Goal: Task Accomplishment & Management: Use online tool/utility

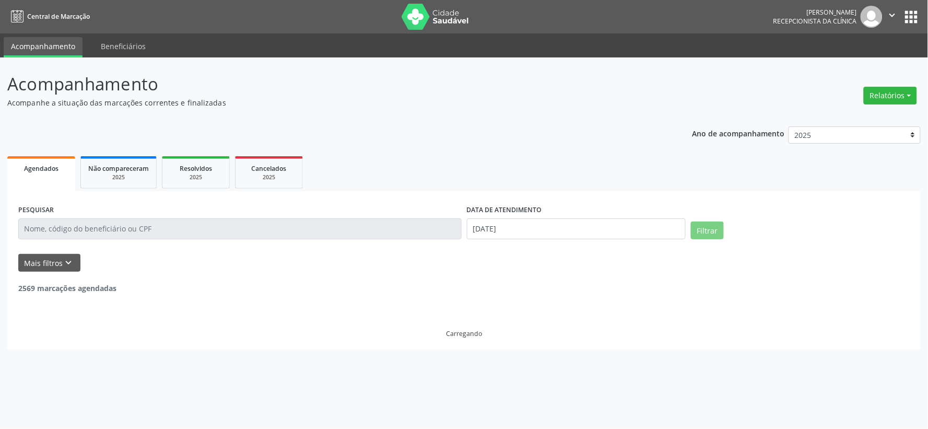
click at [890, 98] on button "Relatórios" at bounding box center [889, 96] width 53 height 18
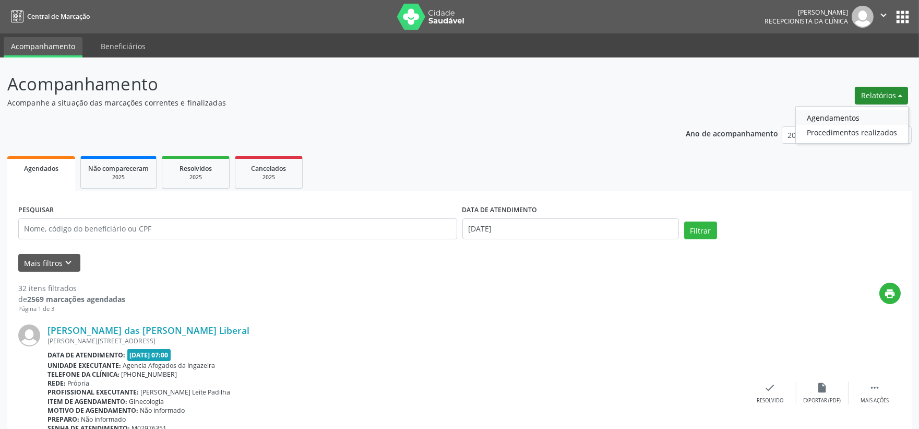
click at [835, 111] on link "Agendamentos" at bounding box center [852, 117] width 112 height 15
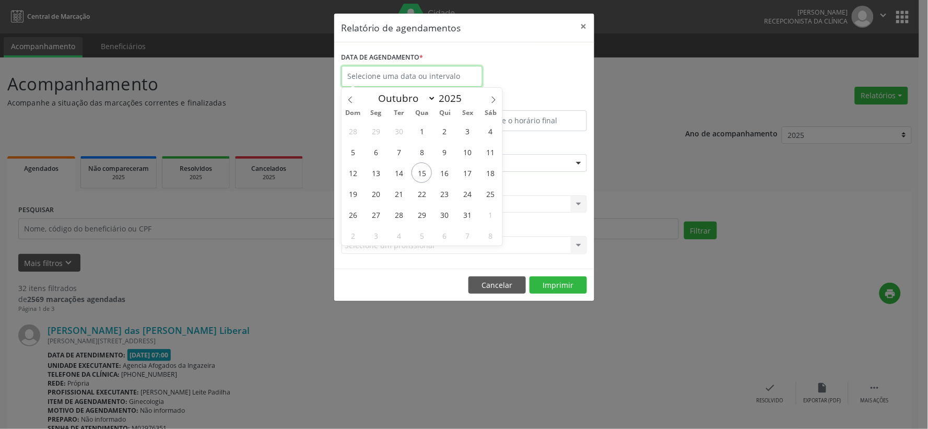
click at [404, 73] on input "text" at bounding box center [411, 76] width 141 height 21
click at [399, 215] on span "28" at bounding box center [398, 214] width 20 height 20
type input "[DATE]"
click at [399, 215] on span "28" at bounding box center [398, 214] width 20 height 20
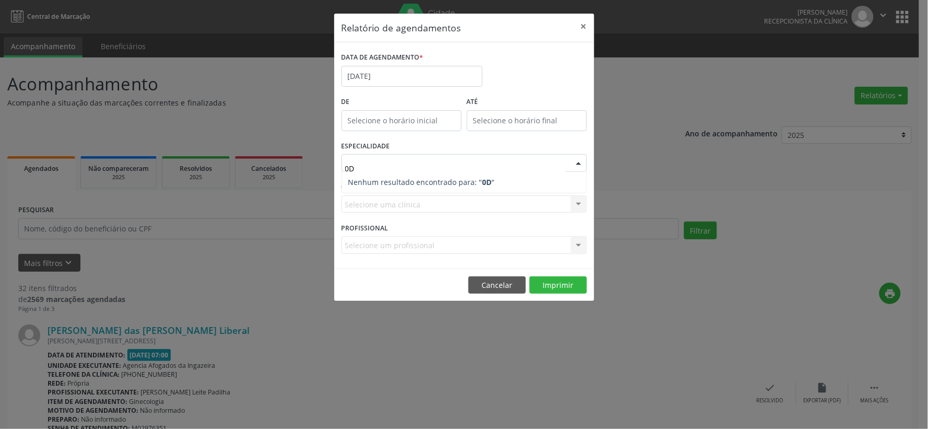
type input "0"
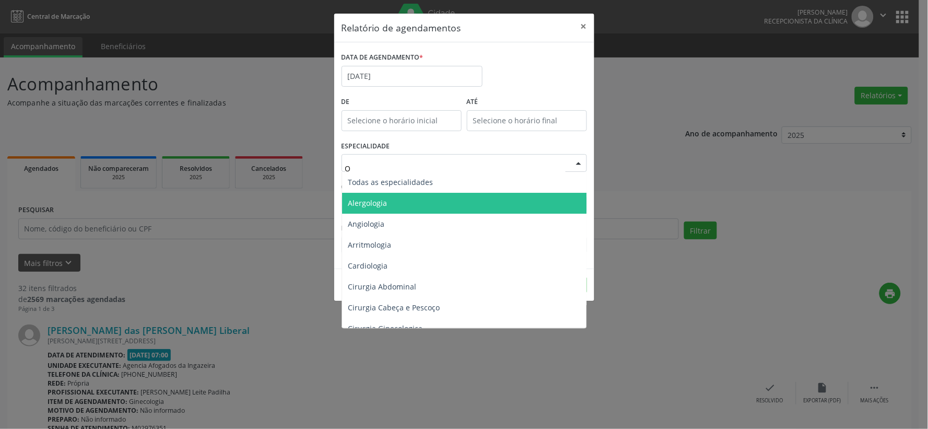
type input "OD"
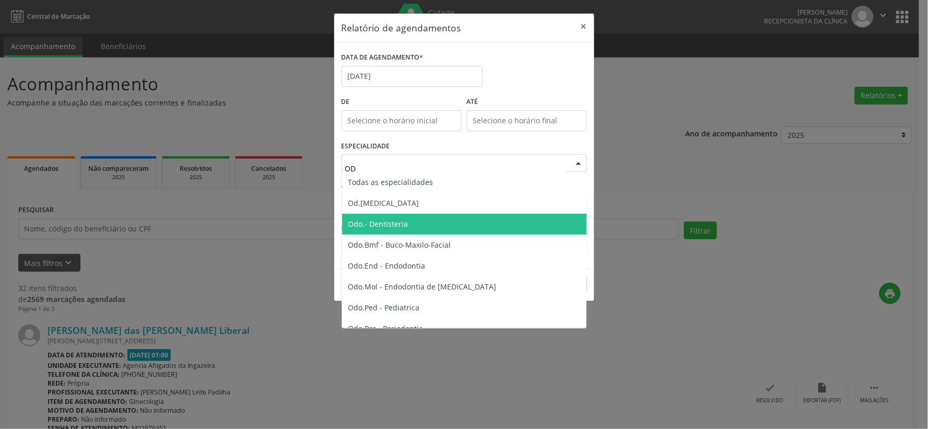
click at [409, 224] on span "Odo.- Dentisteria" at bounding box center [465, 224] width 246 height 21
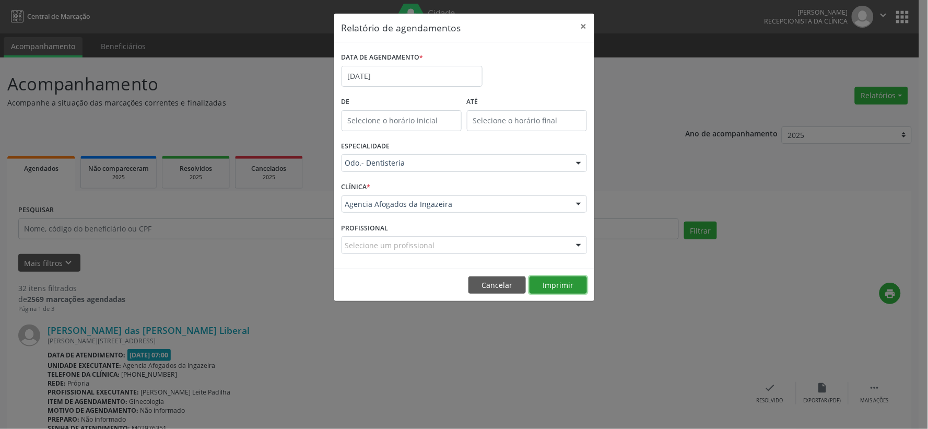
click at [543, 285] on button "Imprimir" at bounding box center [557, 285] width 57 height 18
click at [581, 24] on button "×" at bounding box center [583, 27] width 21 height 26
